Goal: Find specific page/section: Find specific page/section

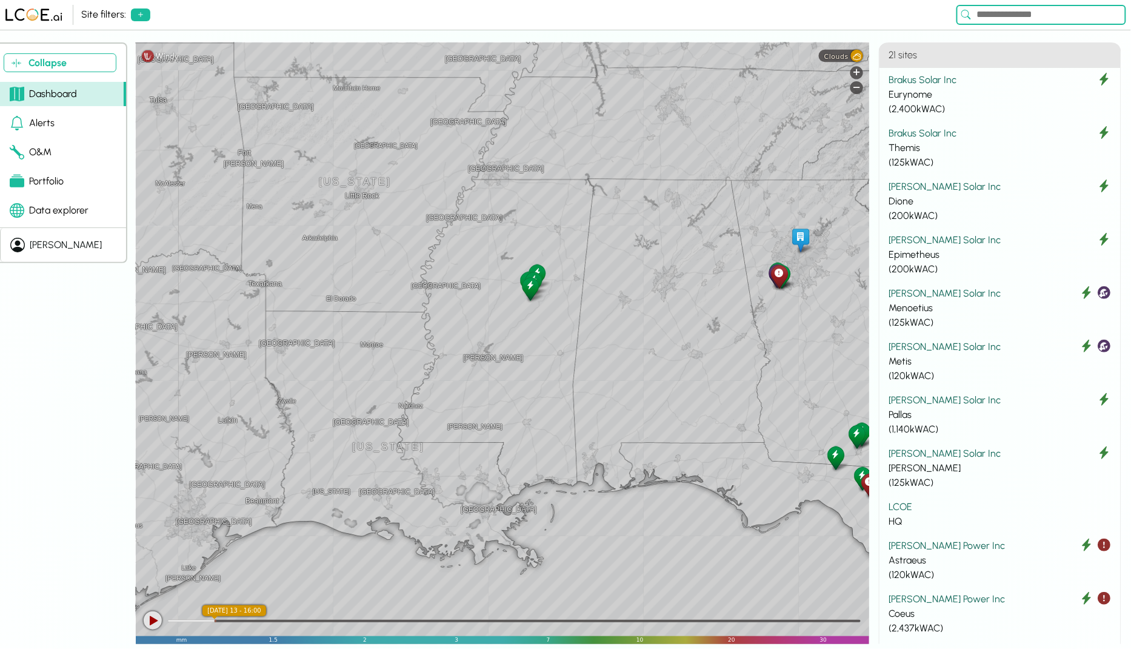
drag, startPoint x: 709, startPoint y: 325, endPoint x: 287, endPoint y: 333, distance: 422.1
click at [287, 333] on div "[GEOGRAPHIC_DATA][PERSON_NAME][GEOGRAPHIC_DATA] [GEOGRAPHIC_DATA] [GEOGRAPHIC_D…" at bounding box center [503, 342] width 734 height 601
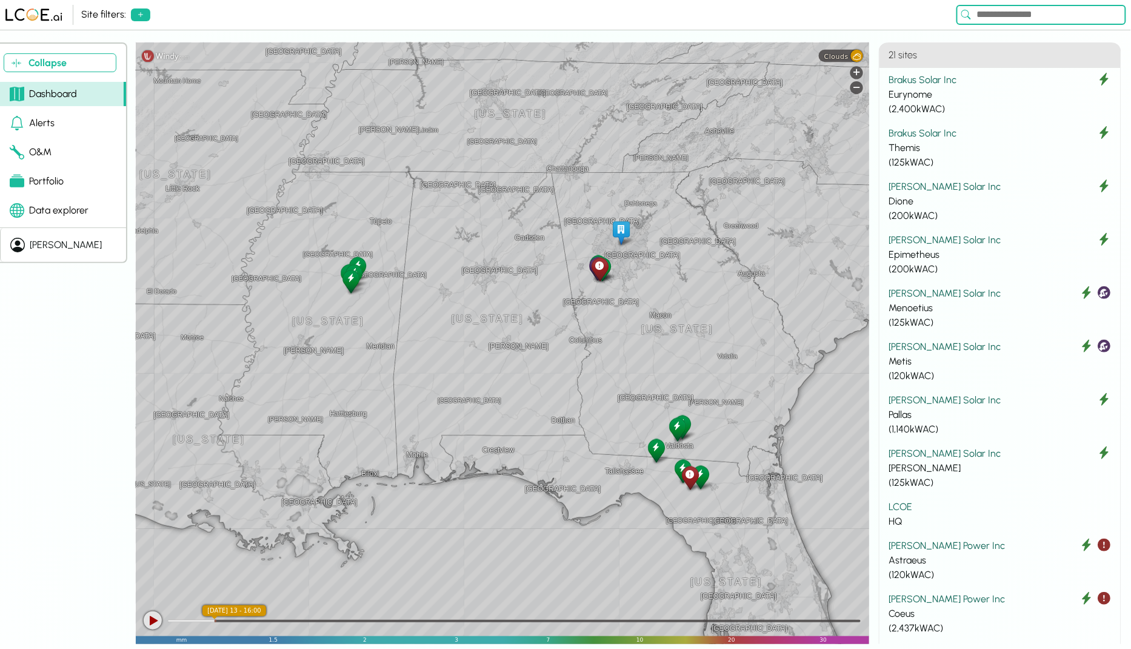
drag, startPoint x: 654, startPoint y: 287, endPoint x: 484, endPoint y: 280, distance: 169.9
click at [484, 280] on div "[GEOGRAPHIC_DATA][PERSON_NAME][GEOGRAPHIC_DATA] [GEOGRAPHIC_DATA] [GEOGRAPHIC_D…" at bounding box center [503, 342] width 734 height 601
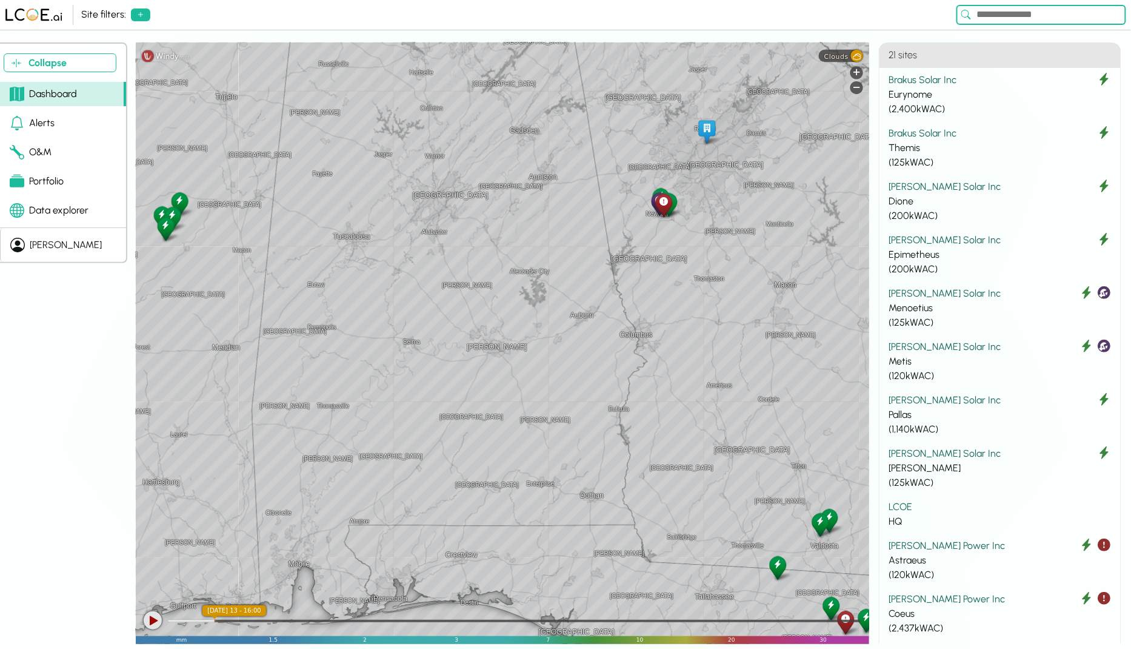
drag, startPoint x: 536, startPoint y: 289, endPoint x: 477, endPoint y: 217, distance: 93.5
click at [477, 217] on div "Alexander City [GEOGRAPHIC_DATA][PERSON_NAME][GEOGRAPHIC_DATA][GEOGRAPHIC_DATA]…" at bounding box center [503, 342] width 734 height 601
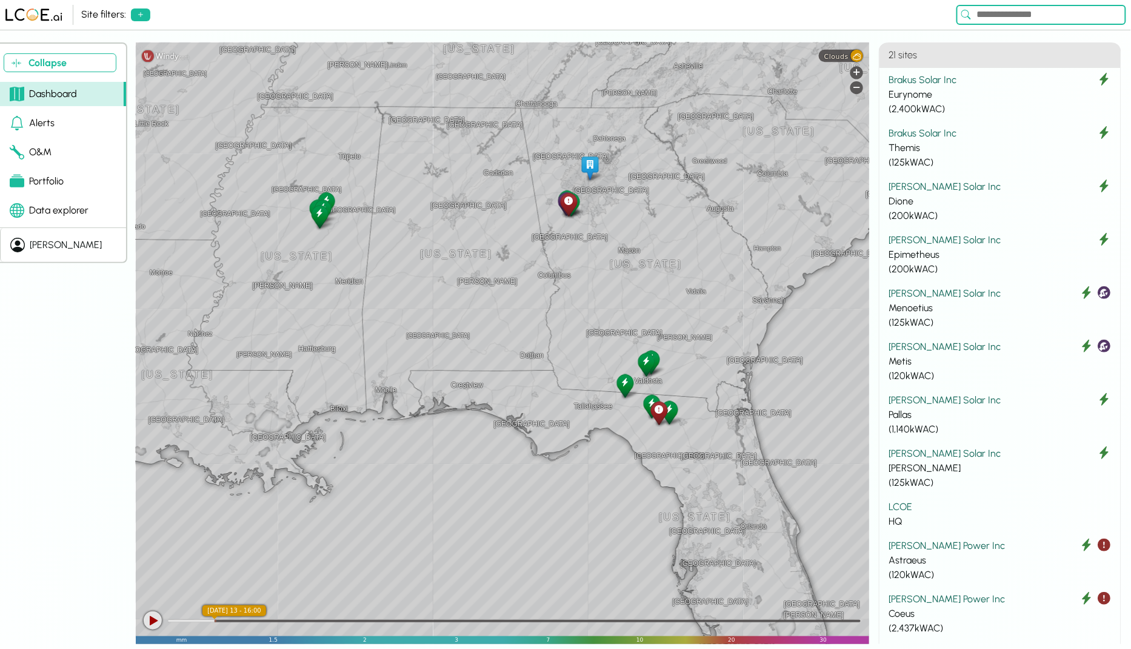
click at [153, 625] on div at bounding box center [153, 620] width 18 height 18
click at [300, 620] on div at bounding box center [514, 621] width 693 height 2
click at [326, 621] on div at bounding box center [514, 621] width 693 height 2
click at [360, 620] on div at bounding box center [514, 621] width 693 height 2
click at [423, 622] on div at bounding box center [514, 620] width 693 height 12
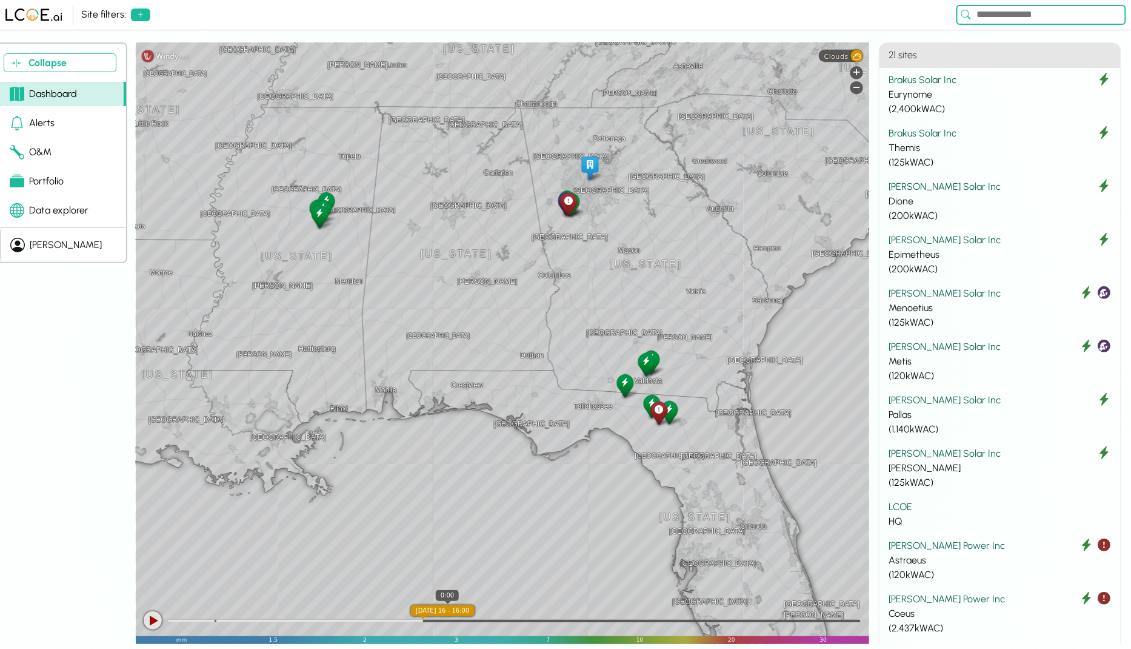
click at [455, 620] on div at bounding box center [514, 621] width 693 height 2
click at [478, 620] on div at bounding box center [514, 621] width 693 height 2
click at [991, 551] on div "[PERSON_NAME] Power Inc" at bounding box center [1000, 545] width 222 height 15
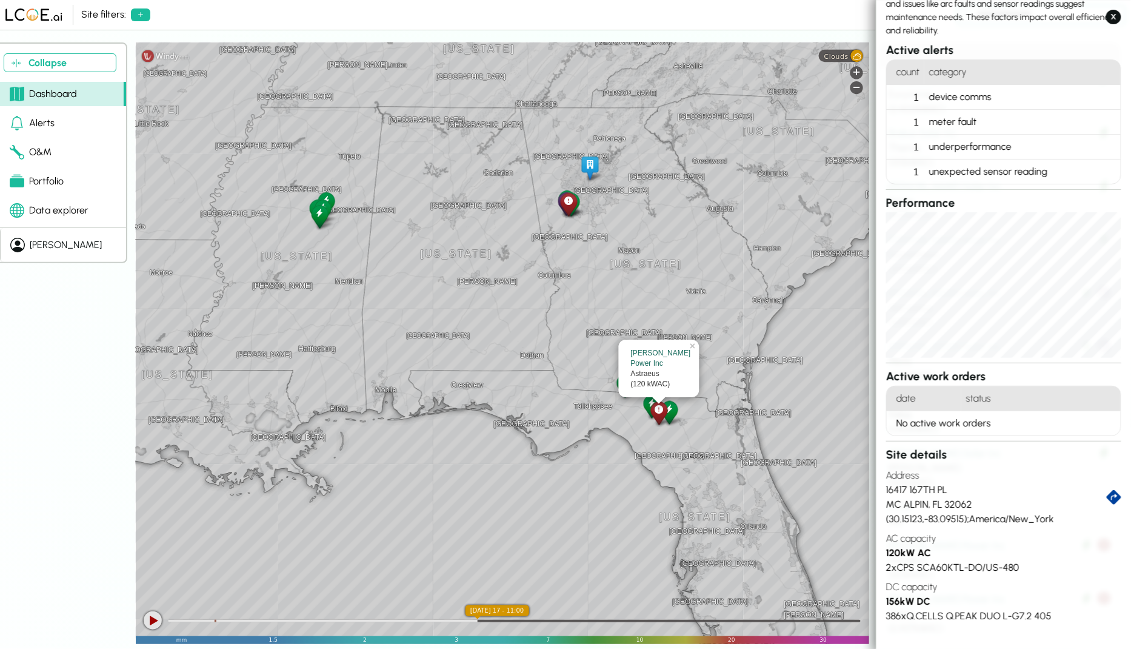
scroll to position [151, 0]
